Goal: Task Accomplishment & Management: Manage account settings

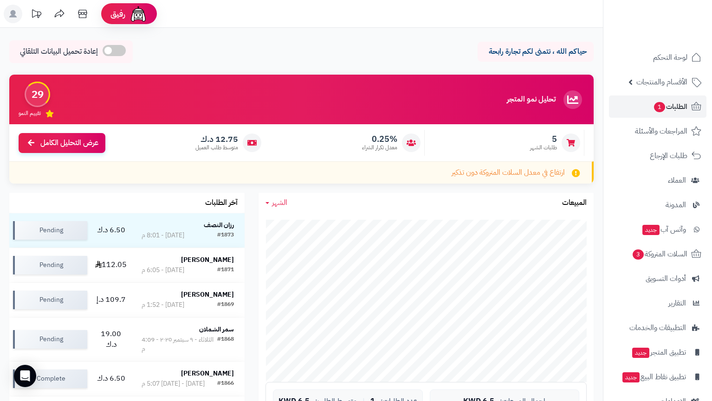
click at [659, 109] on span "1" at bounding box center [659, 107] width 11 height 10
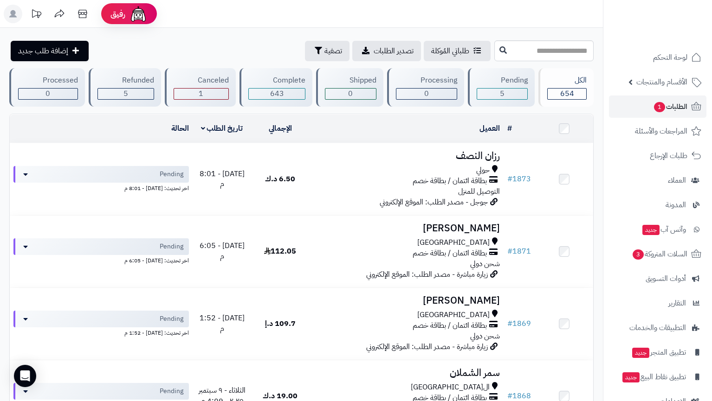
click at [183, 91] on div "1" at bounding box center [201, 94] width 55 height 11
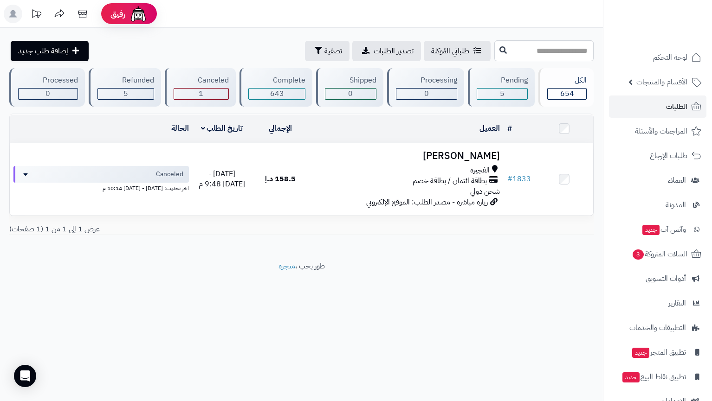
click at [505, 100] on div "Pending 5" at bounding box center [501, 87] width 67 height 39
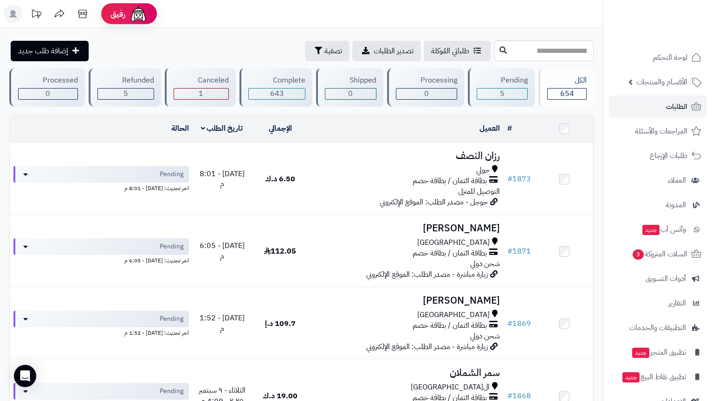
click at [192, 87] on div "Canceled 1" at bounding box center [200, 87] width 71 height 39
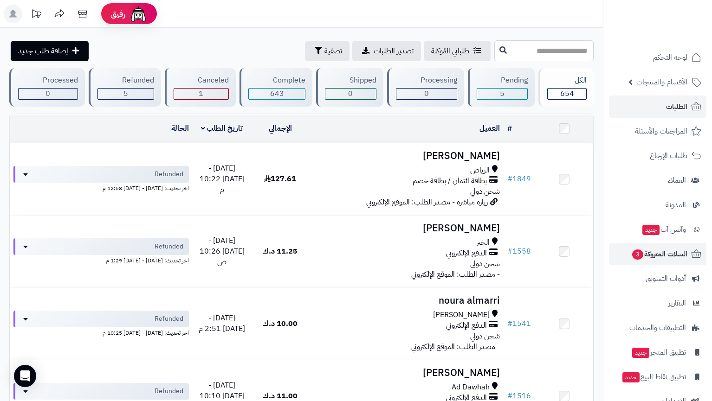
click at [641, 258] on span "3" at bounding box center [637, 255] width 11 height 10
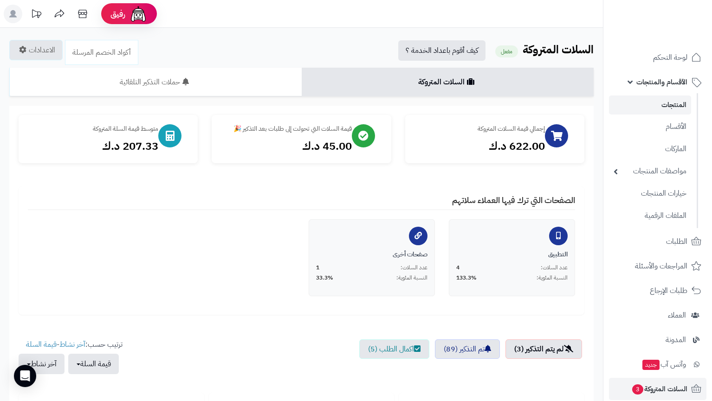
click at [658, 106] on link "المنتجات" at bounding box center [650, 105] width 82 height 19
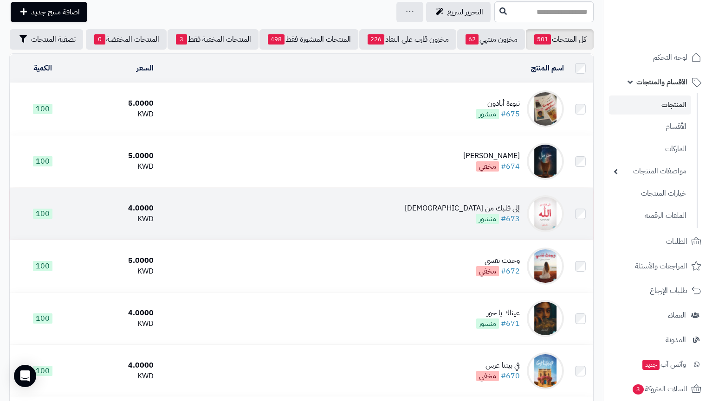
scroll to position [33, 0]
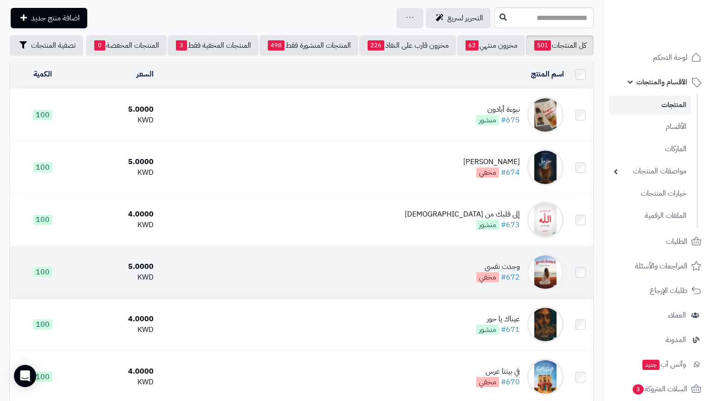
click at [473, 275] on td "وجدت نفسي #672 مخفي" at bounding box center [362, 272] width 410 height 52
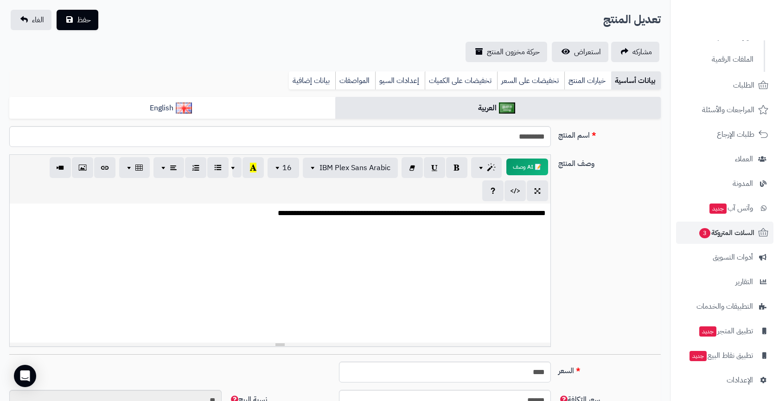
scroll to position [156, 0]
click at [689, 233] on link "السلات المتروكة 3" at bounding box center [724, 233] width 97 height 22
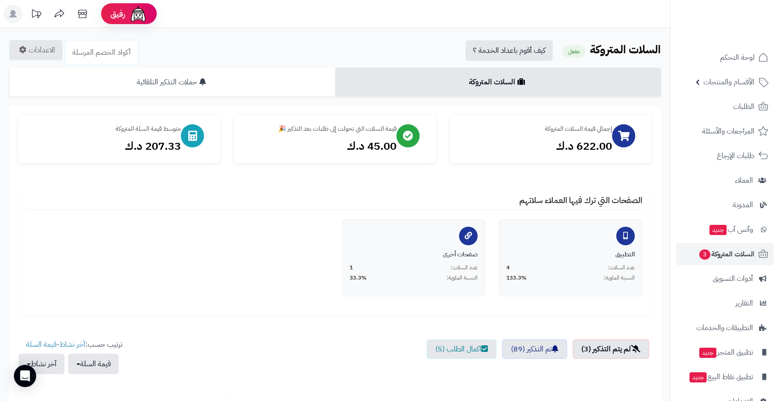
click at [238, 85] on link "حملات التذكير التلقائية" at bounding box center [172, 82] width 326 height 29
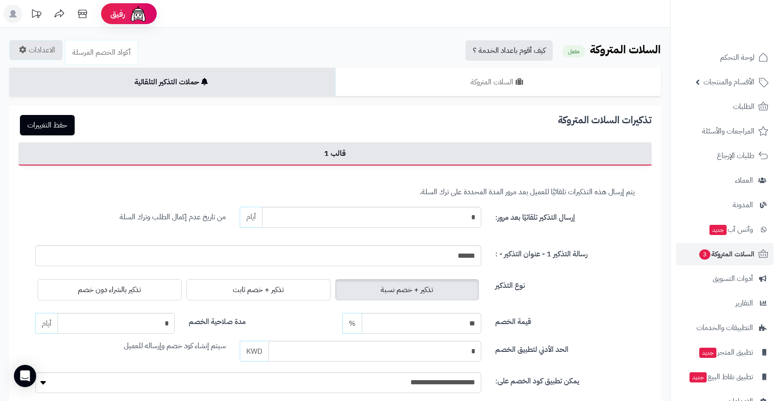
click at [421, 95] on link "السلات المتروكة" at bounding box center [498, 82] width 326 height 29
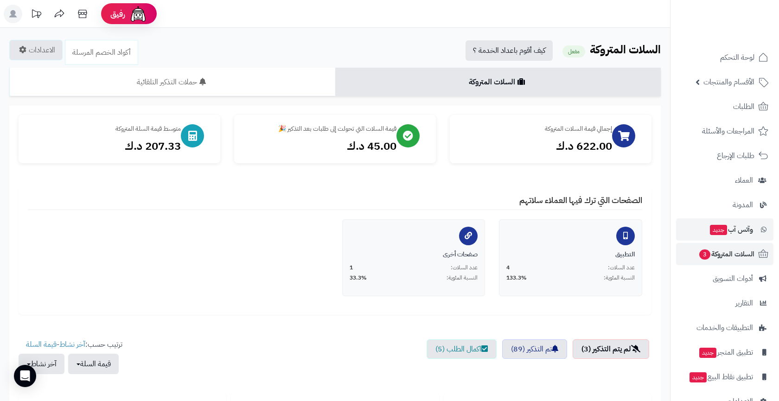
click at [734, 236] on span "وآتس آب جديد" at bounding box center [731, 229] width 44 height 13
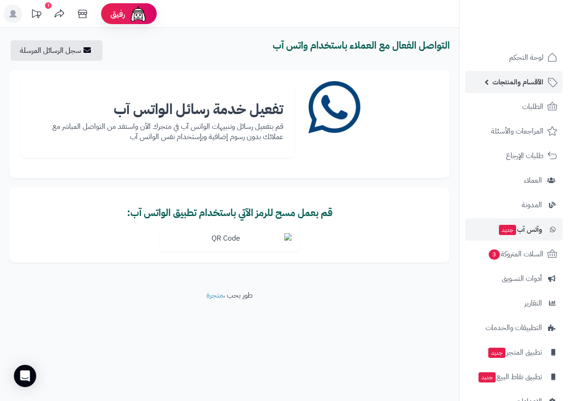
click at [534, 87] on span "الأقسام والمنتجات" at bounding box center [518, 82] width 51 height 13
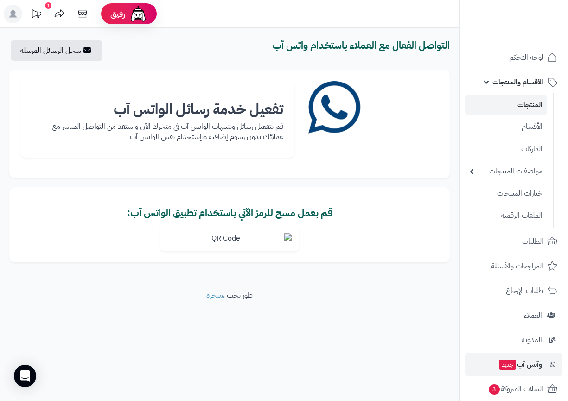
click at [525, 108] on link "المنتجات" at bounding box center [506, 105] width 82 height 19
